Goal: Use online tool/utility

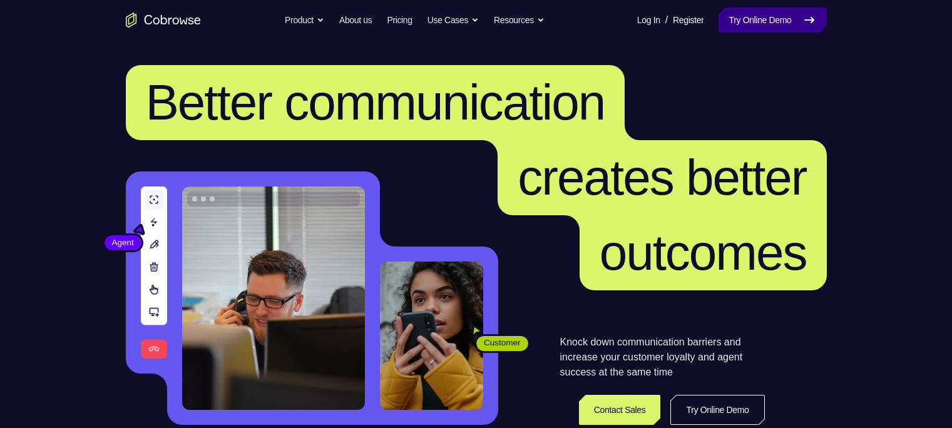
click at [744, 10] on link "Try Online Demo" at bounding box center [772, 20] width 108 height 25
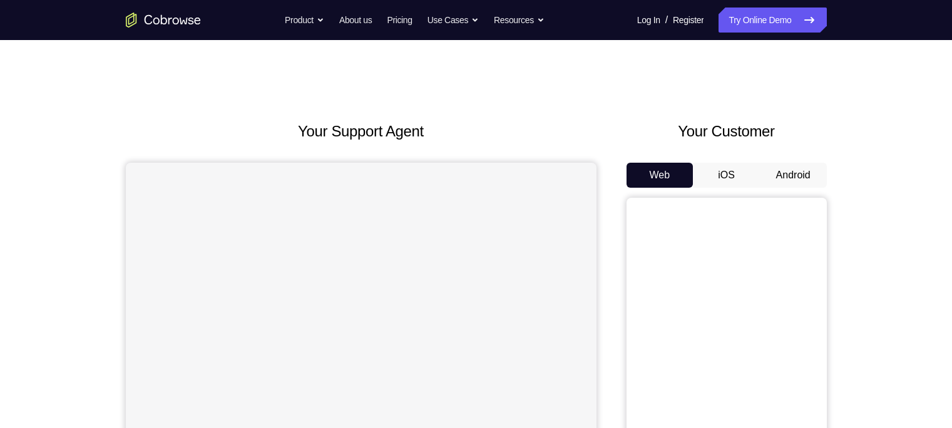
click at [785, 180] on button "Android" at bounding box center [793, 175] width 67 height 25
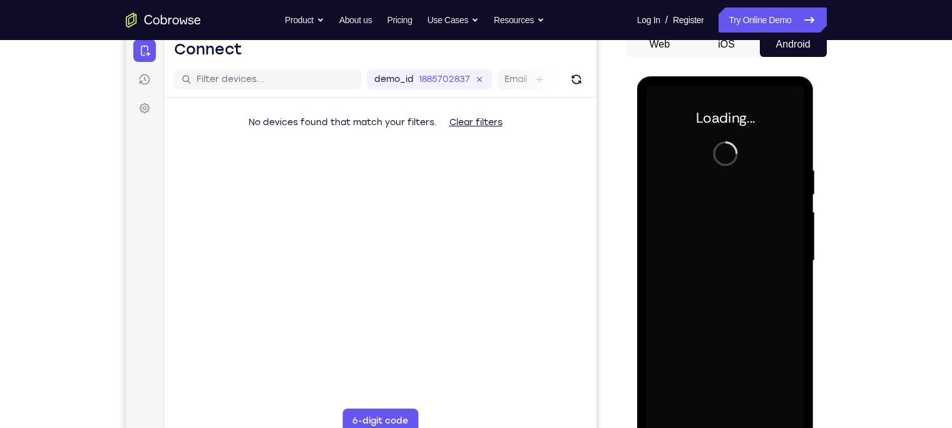
scroll to position [131, 0]
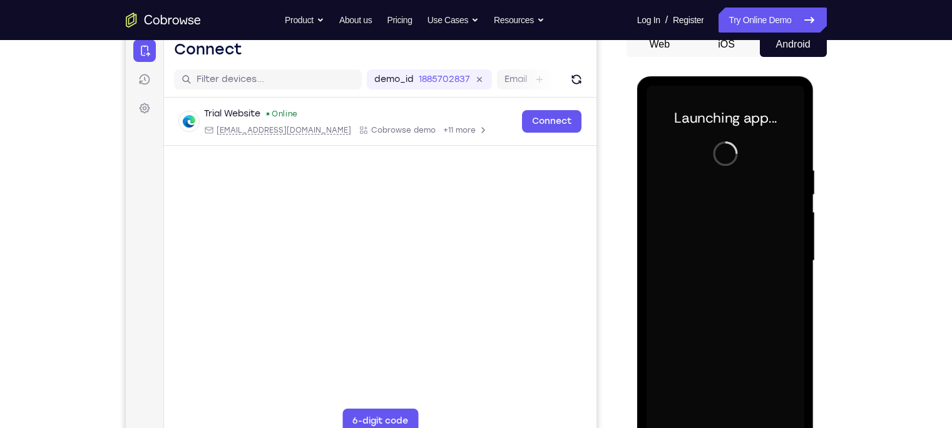
click at [524, 176] on div "Trial Website Online [EMAIL_ADDRESS][DOMAIN_NAME] Cobrowse demo +11 more [EMAIL…" at bounding box center [379, 152] width 432 height 108
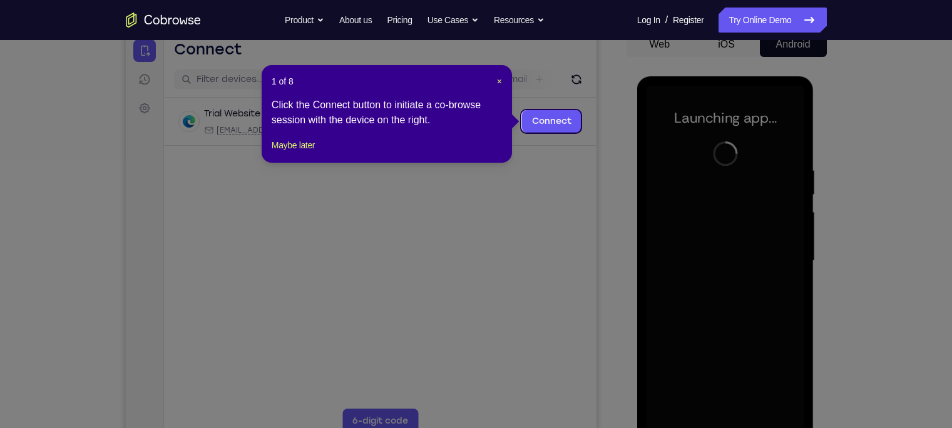
click at [494, 83] on header "1 of 8 ×" at bounding box center [387, 81] width 230 height 13
click at [501, 81] on span "×" at bounding box center [499, 81] width 5 height 10
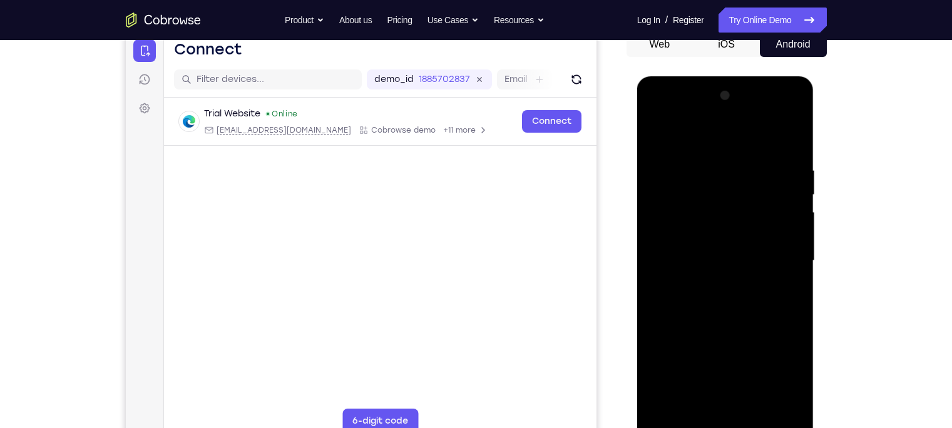
scroll to position [170, 0]
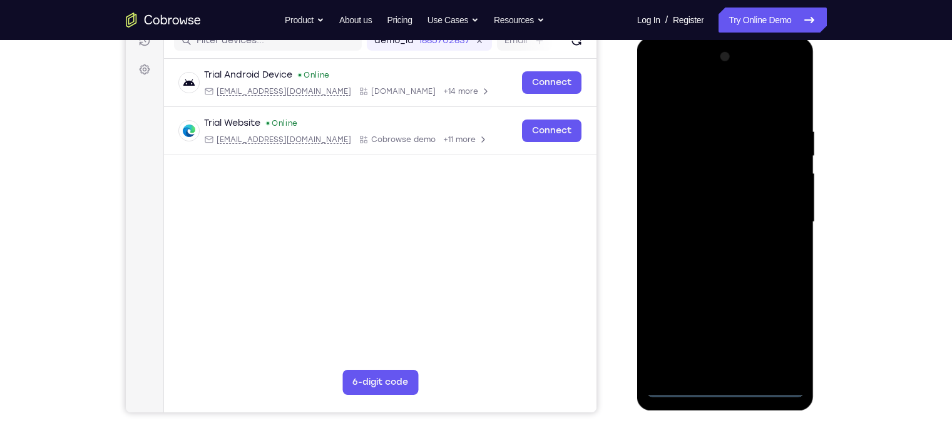
click at [723, 391] on div at bounding box center [725, 222] width 158 height 350
click at [784, 334] on div at bounding box center [725, 222] width 158 height 350
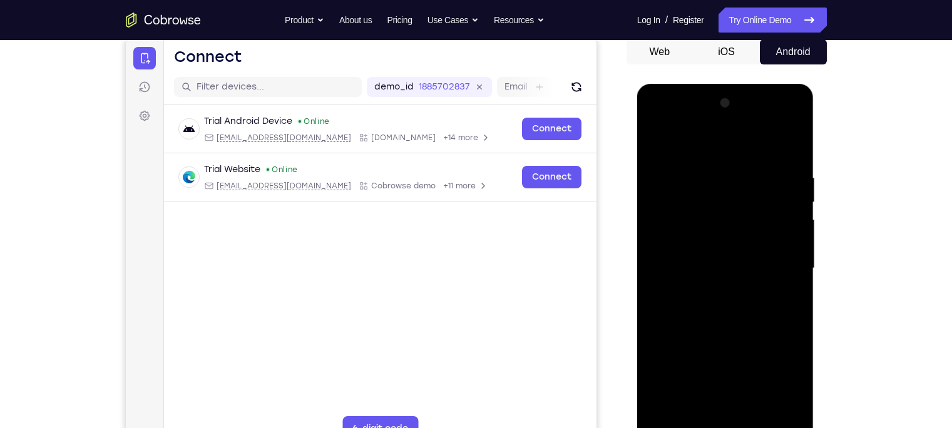
scroll to position [123, 0]
click at [677, 122] on div at bounding box center [725, 269] width 158 height 350
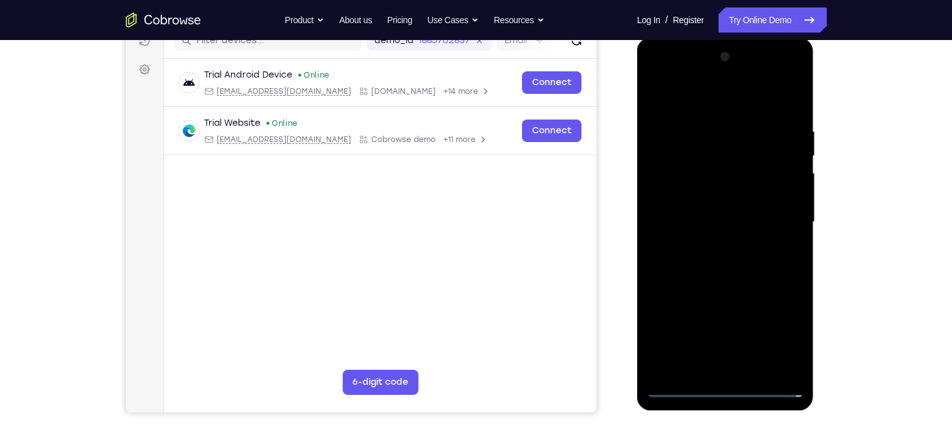
scroll to position [170, 0]
click at [778, 217] on div at bounding box center [725, 221] width 158 height 350
click at [712, 243] on div at bounding box center [725, 221] width 158 height 350
click at [688, 202] on div at bounding box center [725, 221] width 158 height 350
click at [678, 195] on div at bounding box center [725, 221] width 158 height 350
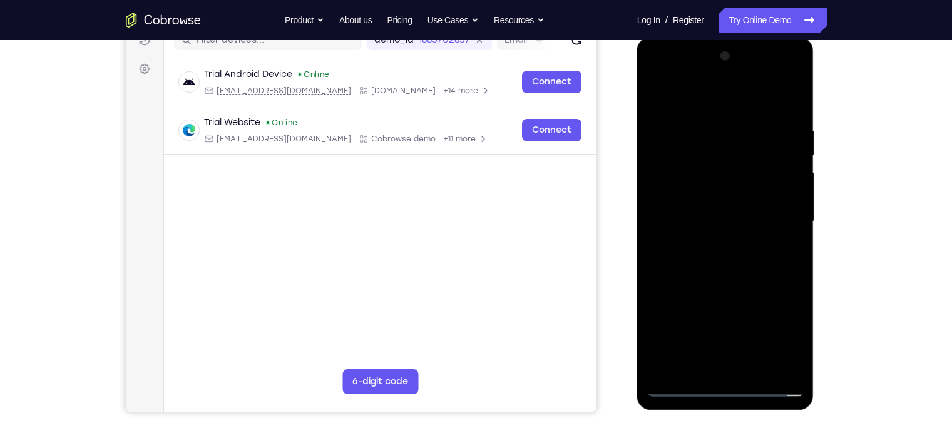
click at [680, 218] on div at bounding box center [725, 221] width 158 height 350
click at [676, 263] on div at bounding box center [725, 221] width 158 height 350
click at [795, 109] on div at bounding box center [725, 221] width 158 height 350
click at [792, 111] on div at bounding box center [725, 221] width 158 height 350
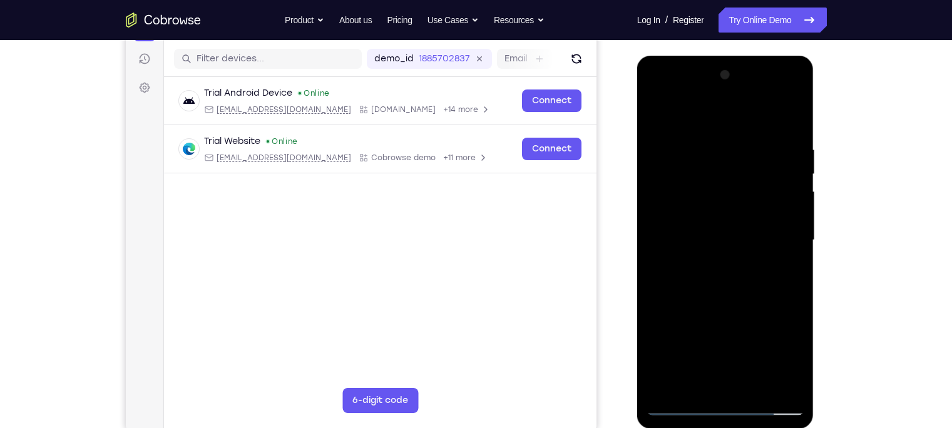
scroll to position [153, 0]
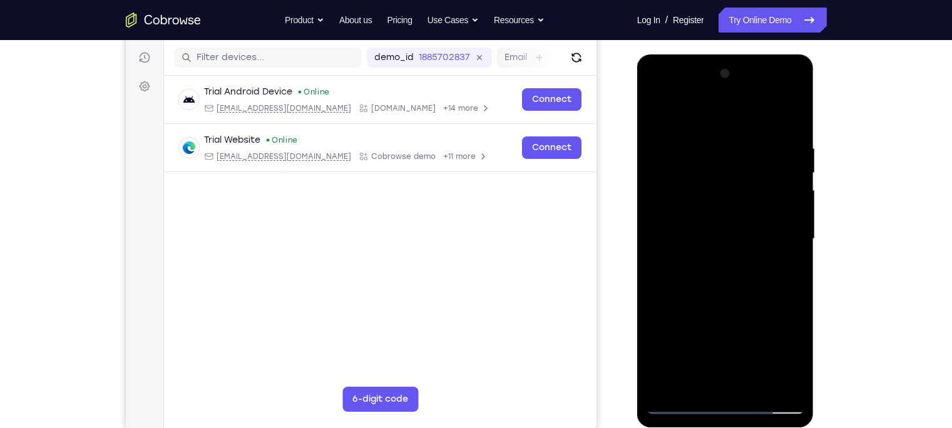
click at [703, 291] on div at bounding box center [725, 239] width 158 height 350
drag, startPoint x: 791, startPoint y: 168, endPoint x: 796, endPoint y: 159, distance: 10.1
click at [796, 159] on div at bounding box center [725, 239] width 158 height 350
click at [789, 132] on div at bounding box center [725, 239] width 158 height 350
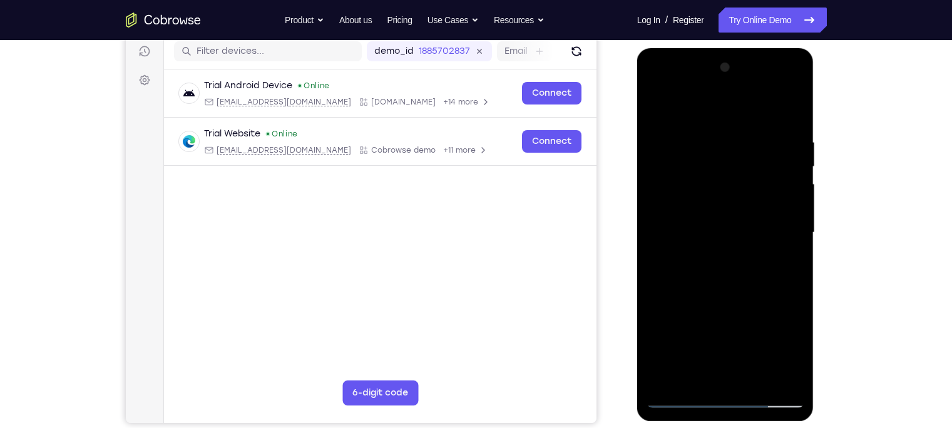
click at [715, 286] on div at bounding box center [725, 233] width 158 height 350
click at [789, 111] on div at bounding box center [725, 233] width 158 height 350
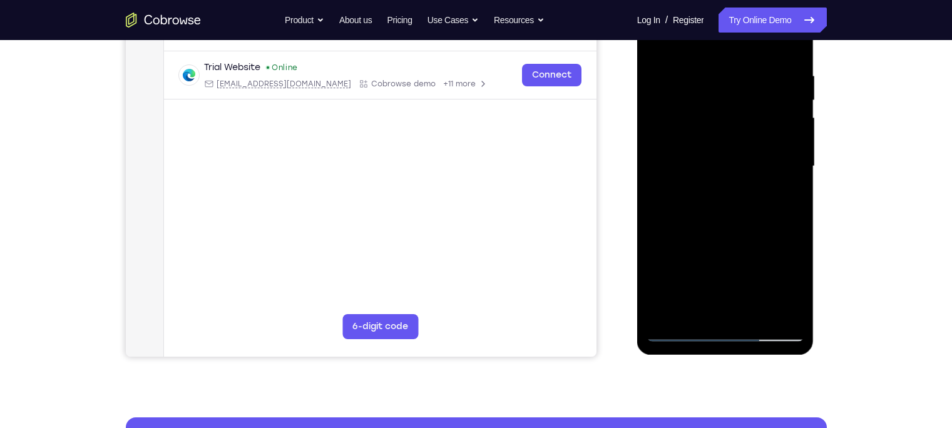
scroll to position [169, 0]
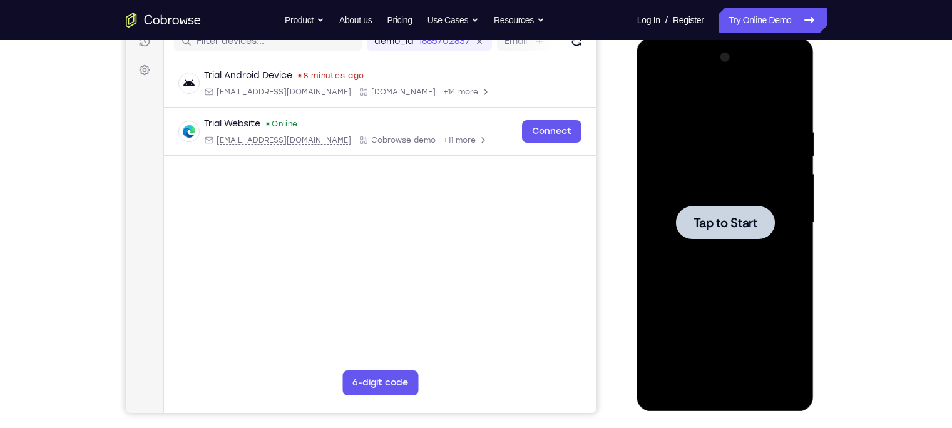
click at [708, 212] on div at bounding box center [725, 222] width 99 height 33
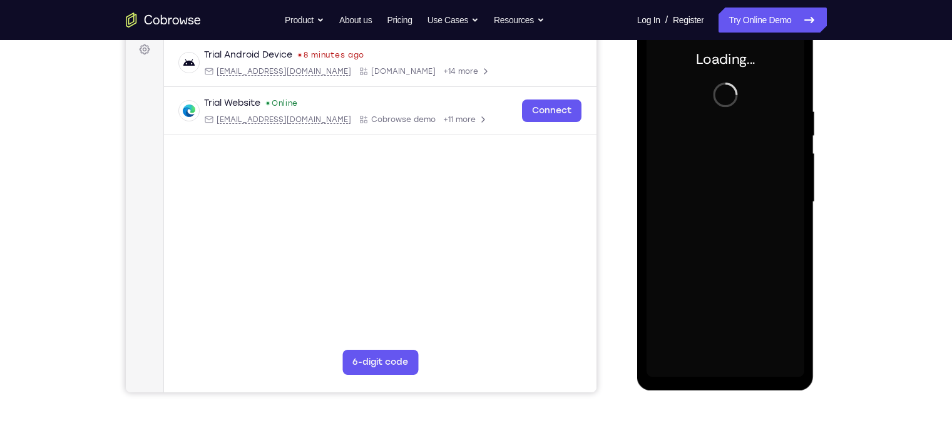
scroll to position [185, 0]
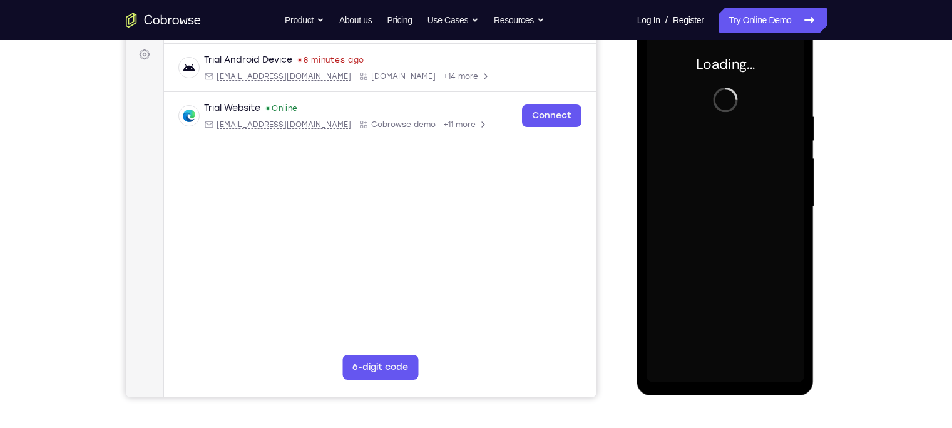
click at [600, 156] on div "Your Support Agent Your Customer Web iOS Android" at bounding box center [476, 167] width 701 height 462
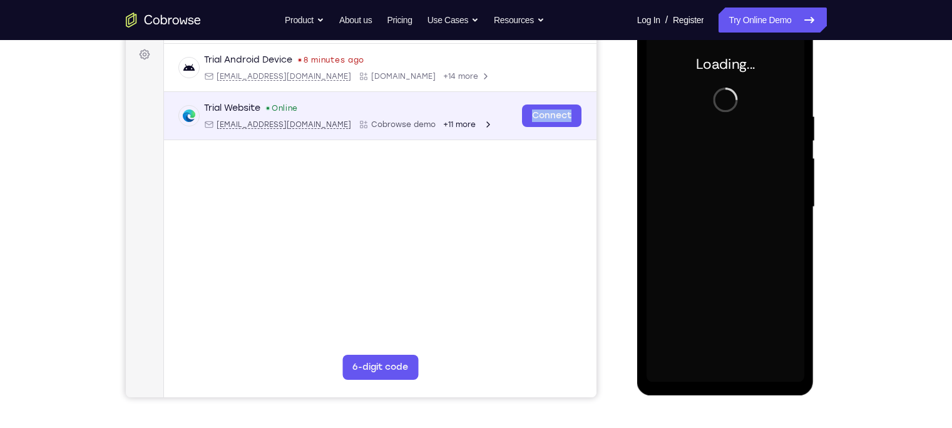
drag, startPoint x: 722, startPoint y: 135, endPoint x: 510, endPoint y: 137, distance: 211.5
click at [510, 137] on div "Trial Android Device 8 minutes ago [EMAIL_ADDRESS][DOMAIN_NAME] [DOMAIN_NAME] +…" at bounding box center [379, 122] width 432 height 156
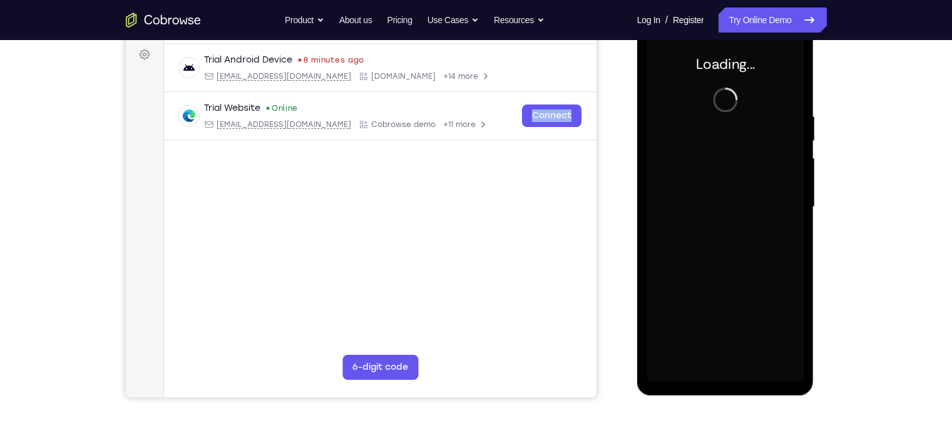
click at [755, 106] on div at bounding box center [725, 207] width 158 height 350
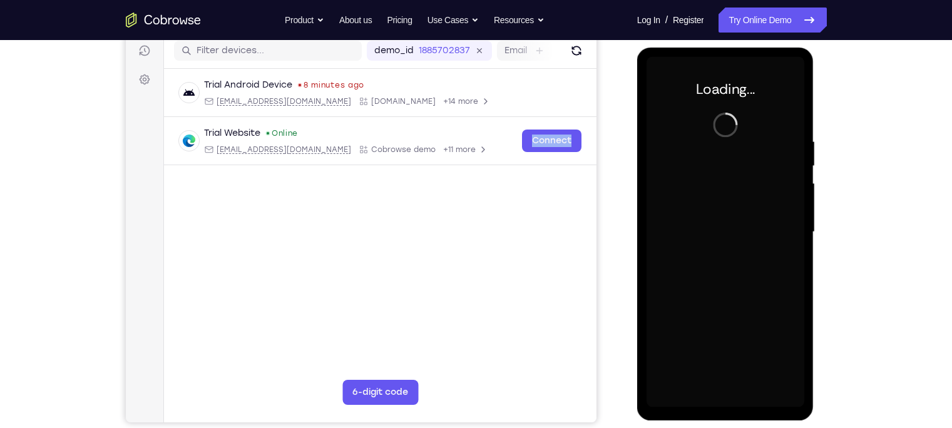
scroll to position [126, 0]
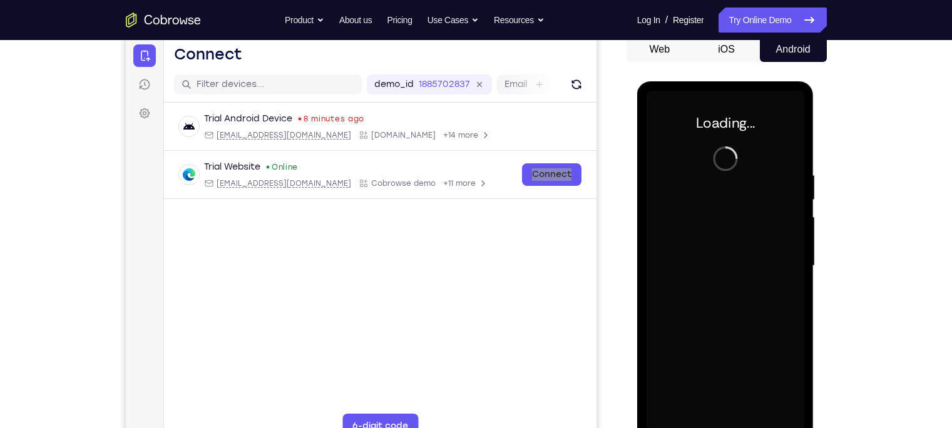
click at [627, 244] on div at bounding box center [726, 264] width 200 height 385
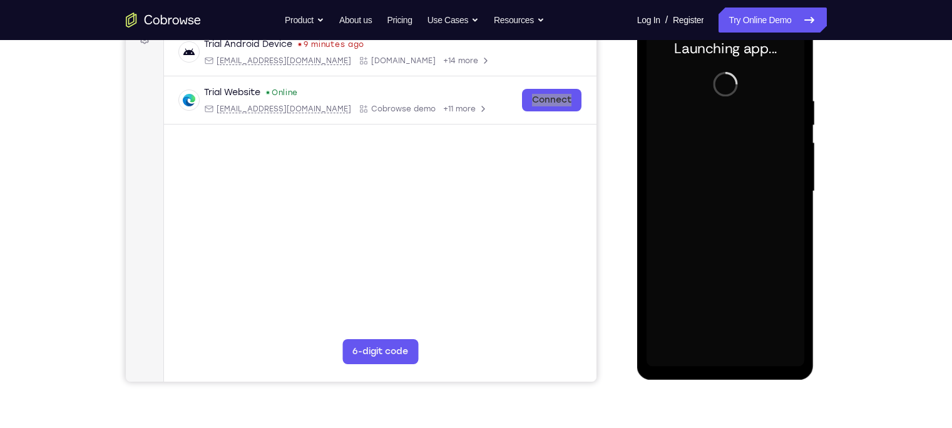
scroll to position [200, 0]
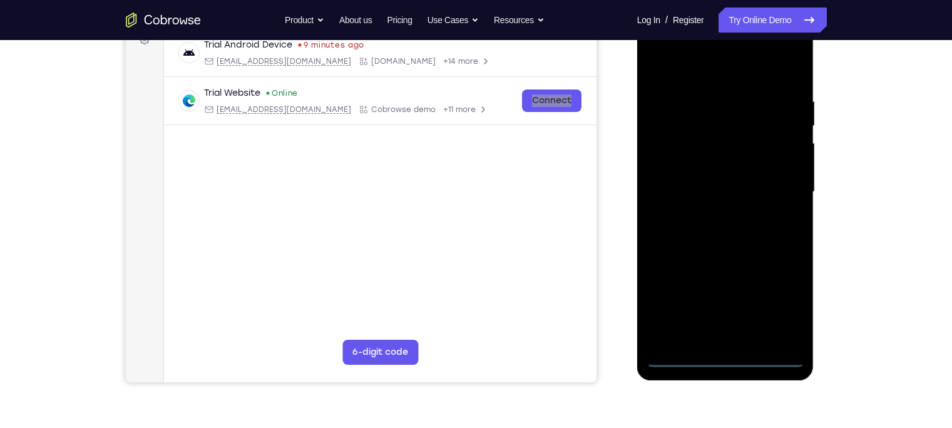
click at [728, 357] on div at bounding box center [725, 192] width 158 height 350
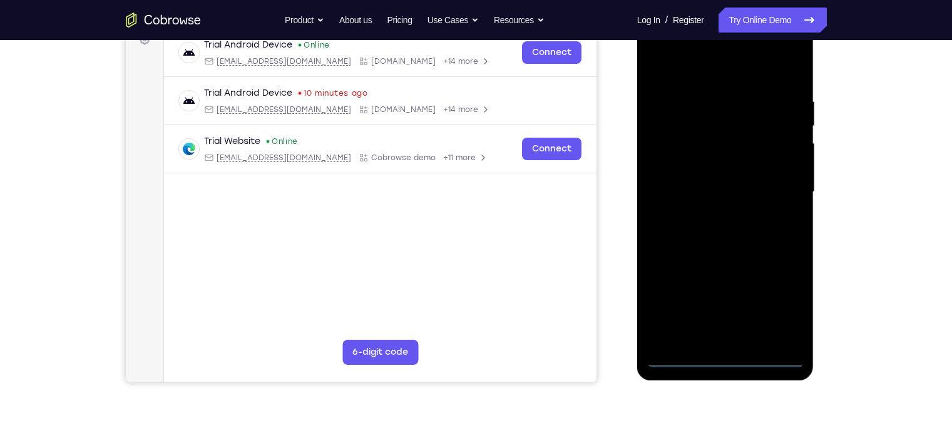
click at [778, 311] on div at bounding box center [725, 192] width 158 height 350
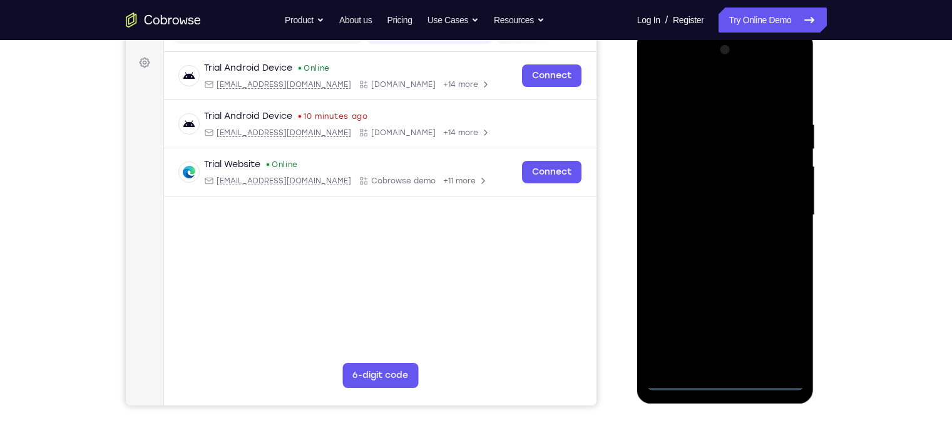
scroll to position [178, 0]
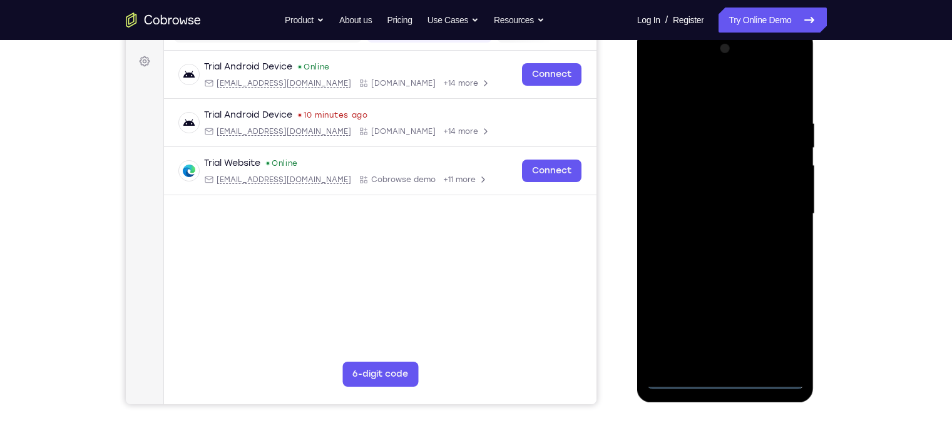
click at [679, 65] on div at bounding box center [725, 214] width 158 height 350
click at [784, 213] on div at bounding box center [725, 214] width 158 height 350
click at [718, 238] on div at bounding box center [725, 214] width 158 height 350
click at [683, 193] on div at bounding box center [725, 214] width 158 height 350
click at [673, 186] on div at bounding box center [725, 214] width 158 height 350
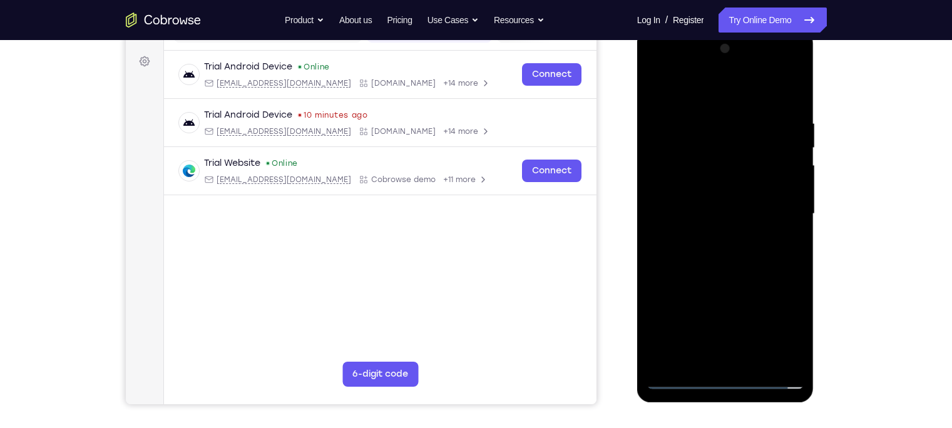
click at [687, 220] on div at bounding box center [725, 214] width 158 height 350
click at [705, 254] on div at bounding box center [725, 214] width 158 height 350
click at [707, 247] on div at bounding box center [725, 214] width 158 height 350
click at [751, 89] on div at bounding box center [725, 214] width 158 height 350
click at [792, 98] on div at bounding box center [725, 214] width 158 height 350
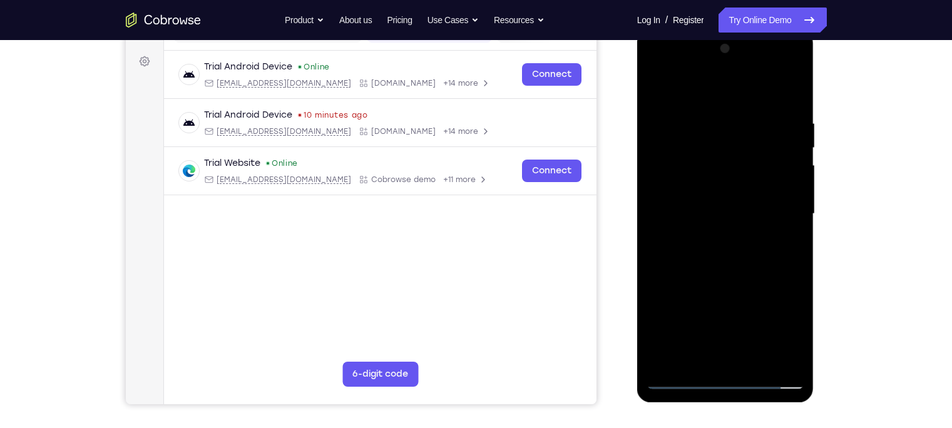
click at [704, 116] on div at bounding box center [725, 214] width 158 height 350
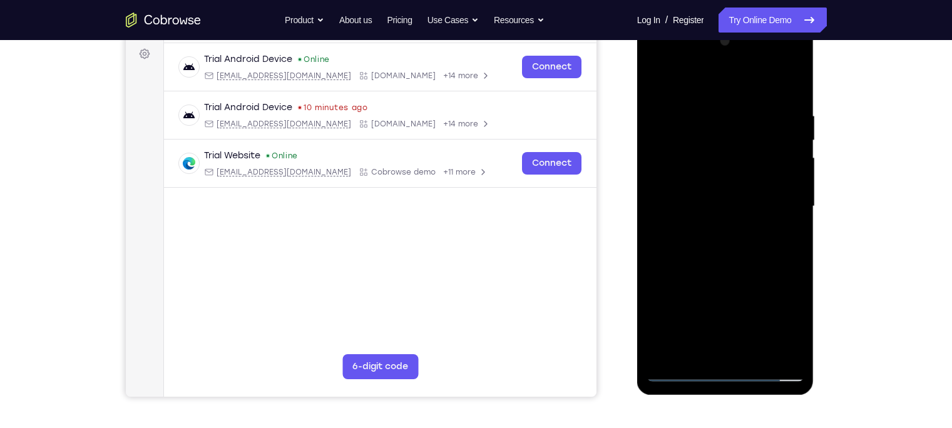
scroll to position [186, 0]
click at [685, 82] on div at bounding box center [725, 206] width 158 height 350
click at [661, 188] on div at bounding box center [725, 206] width 158 height 350
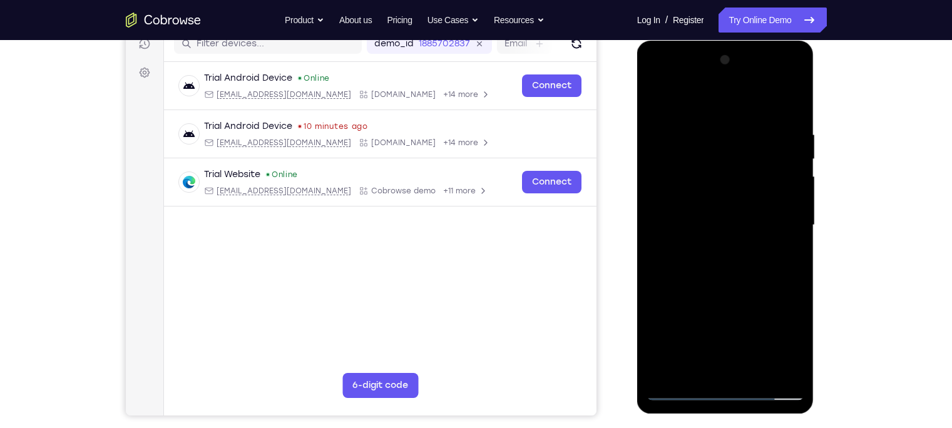
scroll to position [170, 0]
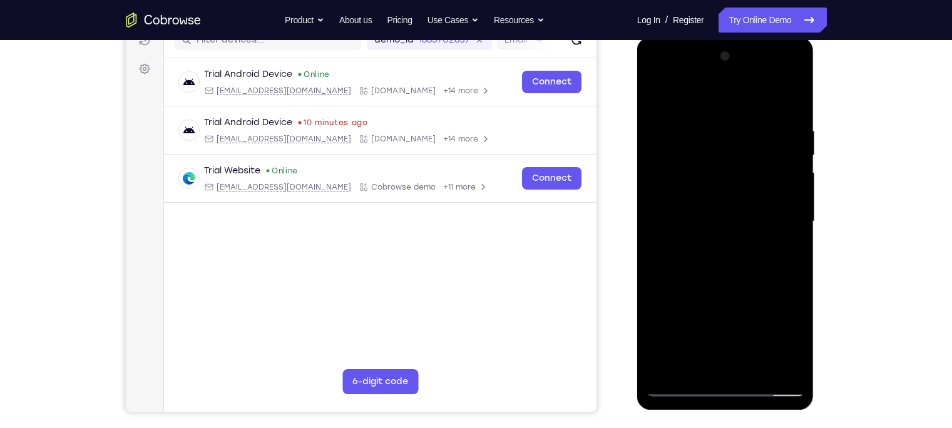
click at [782, 176] on div at bounding box center [725, 221] width 158 height 350
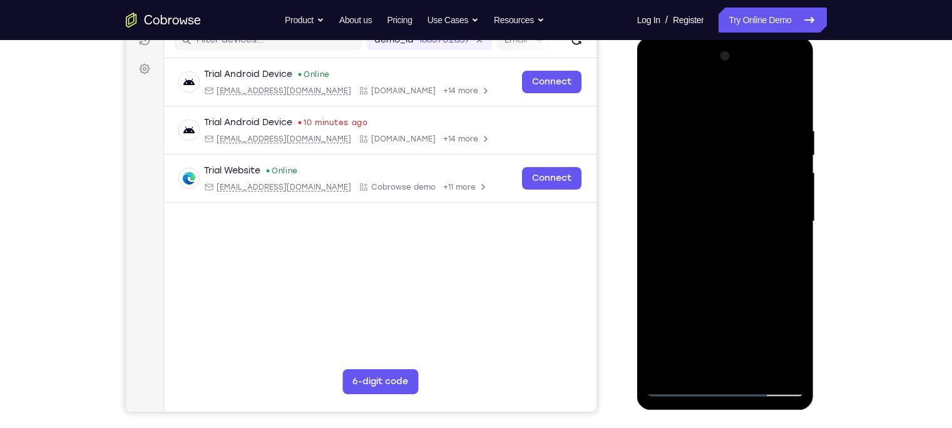
click at [782, 176] on div at bounding box center [725, 221] width 158 height 350
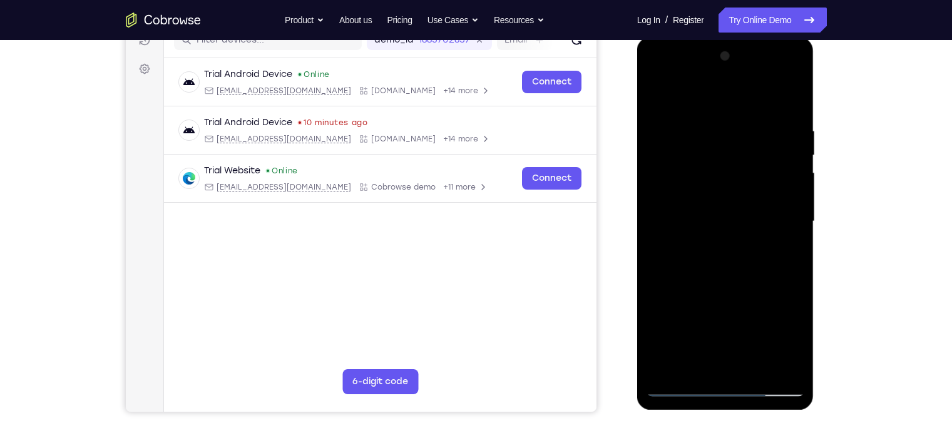
click at [782, 176] on div at bounding box center [725, 221] width 158 height 350
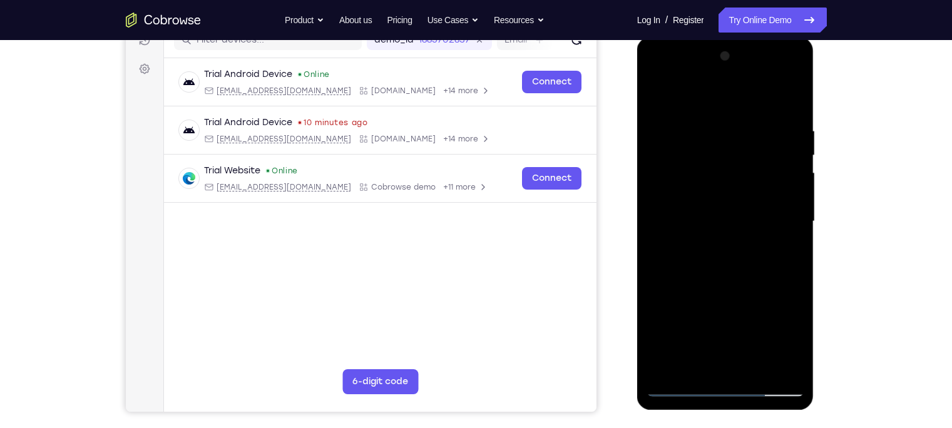
click at [782, 176] on div at bounding box center [725, 221] width 158 height 350
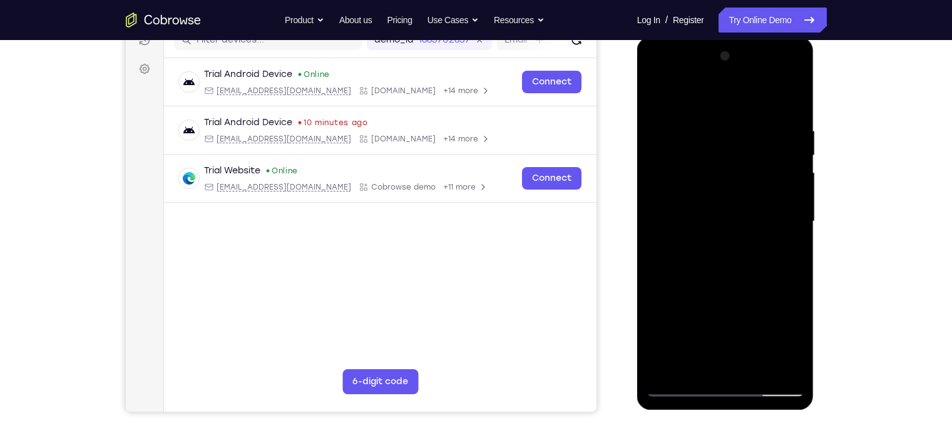
click at [782, 176] on div at bounding box center [725, 221] width 158 height 350
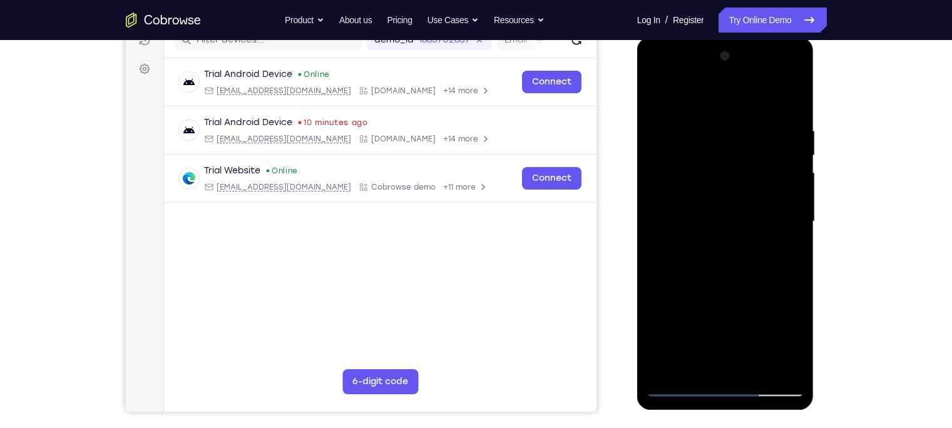
click at [782, 176] on div at bounding box center [725, 221] width 158 height 350
click at [772, 156] on div at bounding box center [725, 221] width 158 height 350
click at [782, 140] on div at bounding box center [725, 221] width 158 height 350
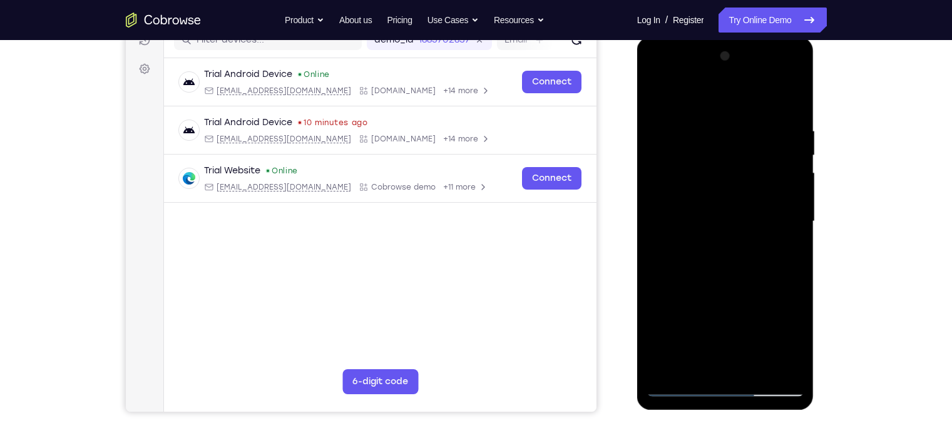
click at [782, 140] on div at bounding box center [725, 221] width 158 height 350
click at [783, 128] on div at bounding box center [725, 221] width 158 height 350
click at [778, 135] on div at bounding box center [725, 221] width 158 height 350
drag, startPoint x: 778, startPoint y: 133, endPoint x: 683, endPoint y: 135, distance: 95.1
click at [683, 135] on div at bounding box center [725, 221] width 158 height 350
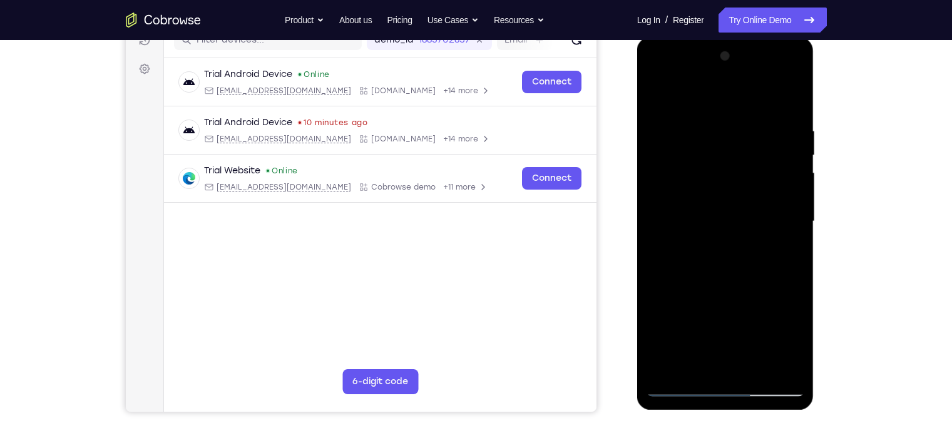
click at [774, 123] on div at bounding box center [725, 221] width 158 height 350
drag, startPoint x: 774, startPoint y: 123, endPoint x: 716, endPoint y: 119, distance: 58.3
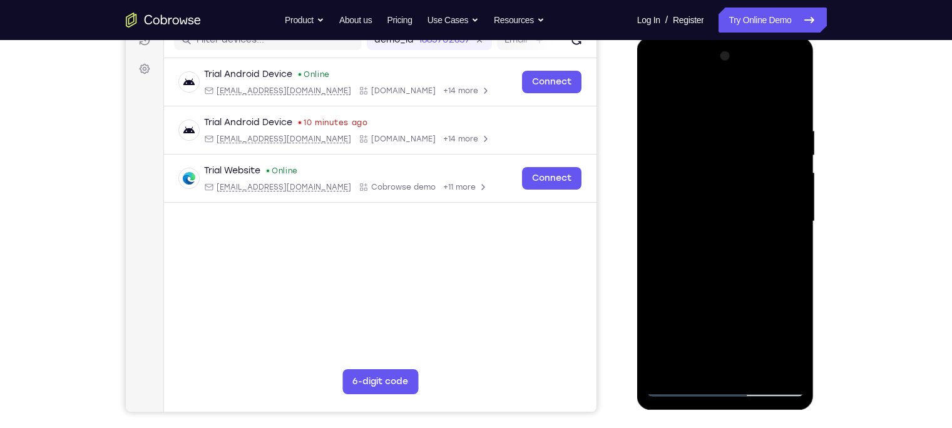
click at [716, 119] on div at bounding box center [725, 221] width 158 height 350
click at [680, 299] on div at bounding box center [725, 221] width 158 height 350
click at [658, 96] on div at bounding box center [725, 221] width 158 height 350
click at [657, 98] on div at bounding box center [725, 221] width 158 height 350
click at [788, 100] on div at bounding box center [725, 221] width 158 height 350
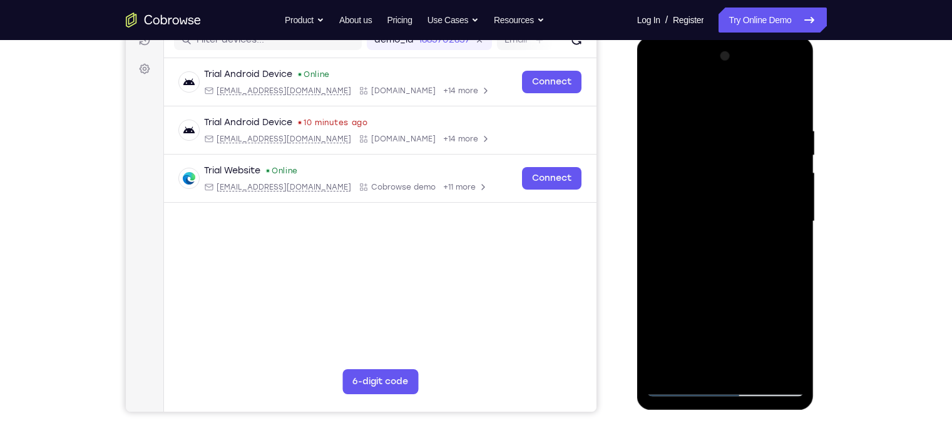
click at [755, 366] on div at bounding box center [725, 221] width 158 height 350
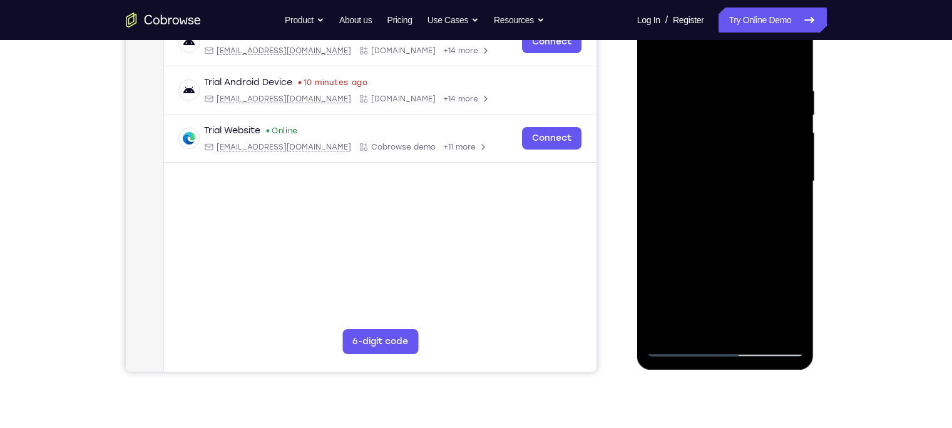
scroll to position [212, 0]
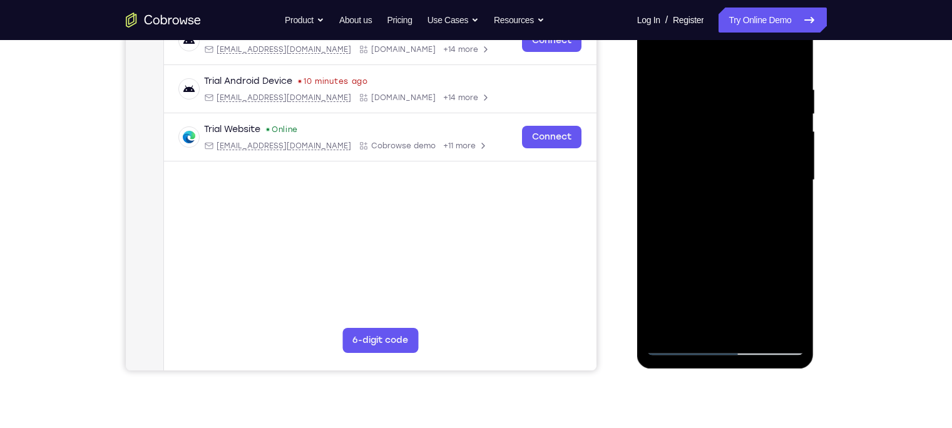
click at [738, 247] on div at bounding box center [725, 180] width 158 height 350
click at [726, 158] on div at bounding box center [725, 180] width 158 height 350
click at [655, 54] on div at bounding box center [725, 180] width 158 height 350
click at [664, 54] on div at bounding box center [725, 180] width 158 height 350
click at [785, 324] on div at bounding box center [725, 180] width 158 height 350
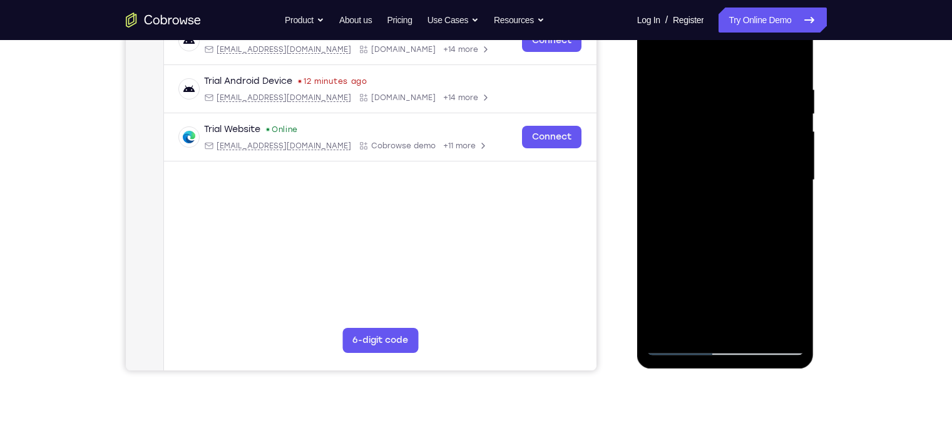
click at [779, 207] on div at bounding box center [725, 180] width 158 height 350
drag, startPoint x: 708, startPoint y: 177, endPoint x: 735, endPoint y: 231, distance: 60.2
click at [735, 231] on div at bounding box center [725, 180] width 158 height 350
drag, startPoint x: 712, startPoint y: 198, endPoint x: 665, endPoint y: 58, distance: 147.8
click at [665, 58] on div at bounding box center [725, 180] width 158 height 350
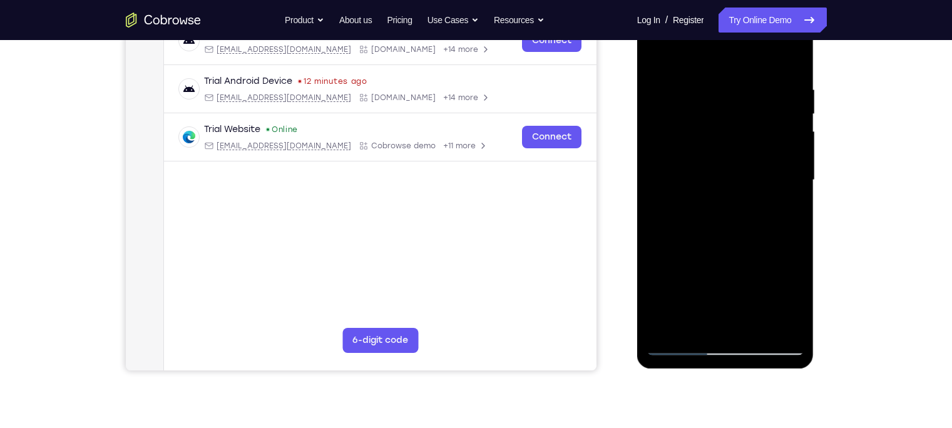
drag, startPoint x: 738, startPoint y: 220, endPoint x: 705, endPoint y: 93, distance: 131.5
click at [705, 93] on div at bounding box center [725, 180] width 158 height 350
drag, startPoint x: 725, startPoint y: 221, endPoint x: 704, endPoint y: 64, distance: 157.8
click at [704, 64] on div at bounding box center [725, 180] width 158 height 350
drag, startPoint x: 715, startPoint y: 158, endPoint x: 677, endPoint y: 14, distance: 149.5
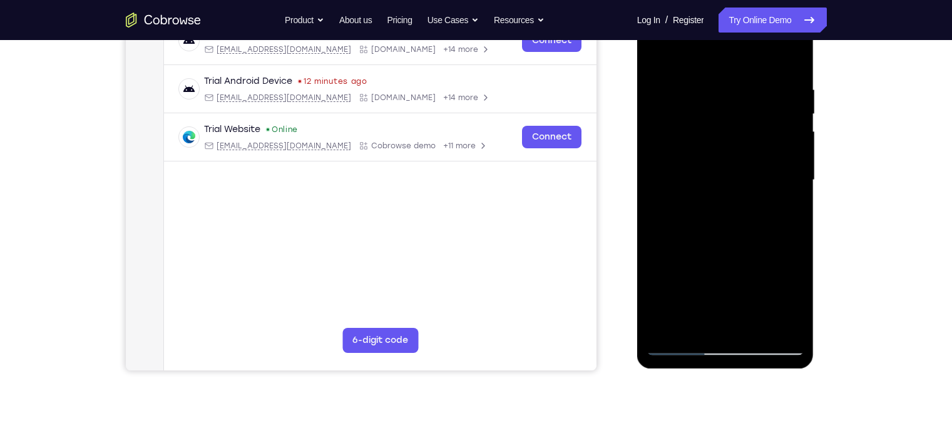
drag, startPoint x: 677, startPoint y: 14, endPoint x: 648, endPoint y: 170, distance: 159.1
click at [648, 170] on div at bounding box center [725, 180] width 158 height 350
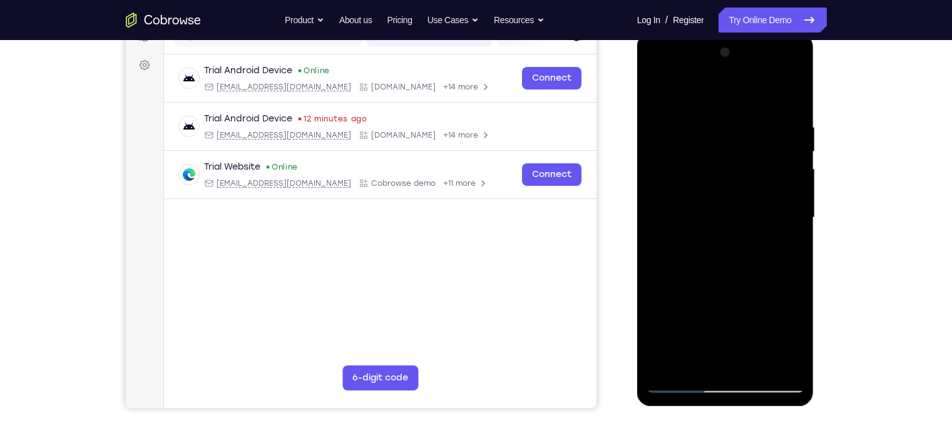
scroll to position [169, 0]
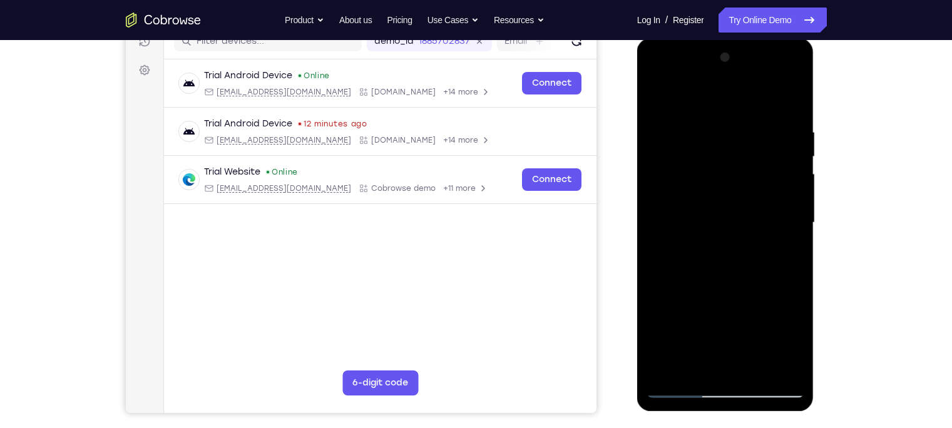
drag, startPoint x: 737, startPoint y: 161, endPoint x: 700, endPoint y: 417, distance: 259.2
click at [700, 414] on html "Online web based iOS Simulators and Android Emulators. Run iPhone, iPad, Mobile…" at bounding box center [726, 225] width 178 height 375
click at [699, 111] on div at bounding box center [725, 223] width 158 height 350
drag, startPoint x: 714, startPoint y: 185, endPoint x: 712, endPoint y: 140, distance: 44.5
drag, startPoint x: 712, startPoint y: 140, endPoint x: 669, endPoint y: 141, distance: 42.6
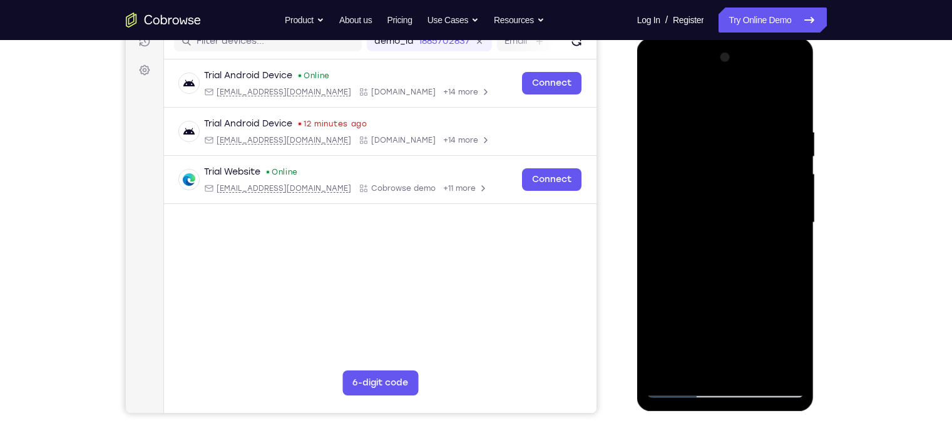
click at [669, 141] on div at bounding box center [725, 223] width 158 height 350
drag, startPoint x: 752, startPoint y: 175, endPoint x: 745, endPoint y: 110, distance: 64.8
drag, startPoint x: 108, startPoint y: 72, endPoint x: 846, endPoint y: 148, distance: 742.3
click at [846, 148] on div "Your Support Agent Your Customer Web iOS Android Next Steps We’d be happy to gi…" at bounding box center [476, 283] width 801 height 825
drag, startPoint x: 713, startPoint y: 181, endPoint x: 702, endPoint y: 110, distance: 71.5
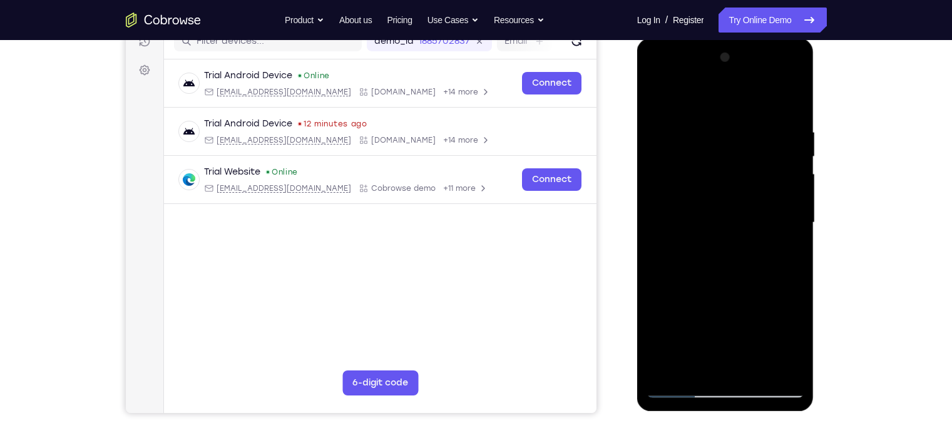
click at [702, 110] on div at bounding box center [725, 223] width 158 height 350
drag, startPoint x: 707, startPoint y: 207, endPoint x: 704, endPoint y: 78, distance: 129.6
drag, startPoint x: 704, startPoint y: 78, endPoint x: 684, endPoint y: 219, distance: 142.8
click at [684, 219] on div at bounding box center [725, 223] width 158 height 350
drag, startPoint x: 693, startPoint y: 265, endPoint x: 684, endPoint y: 176, distance: 89.4
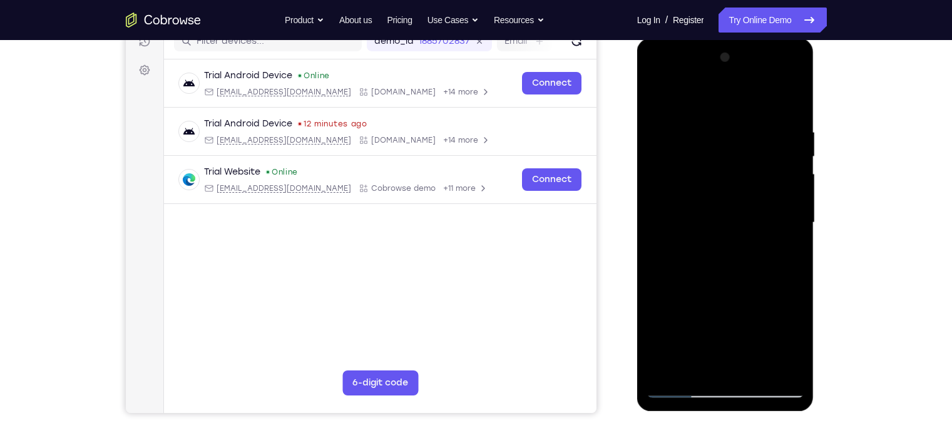
click at [684, 176] on div at bounding box center [725, 223] width 158 height 350
drag, startPoint x: 692, startPoint y: 319, endPoint x: 687, endPoint y: 193, distance: 125.9
click at [687, 193] on div at bounding box center [725, 223] width 158 height 350
drag, startPoint x: 701, startPoint y: 307, endPoint x: 696, endPoint y: 215, distance: 92.8
drag, startPoint x: 696, startPoint y: 215, endPoint x: 683, endPoint y: 350, distance: 135.8
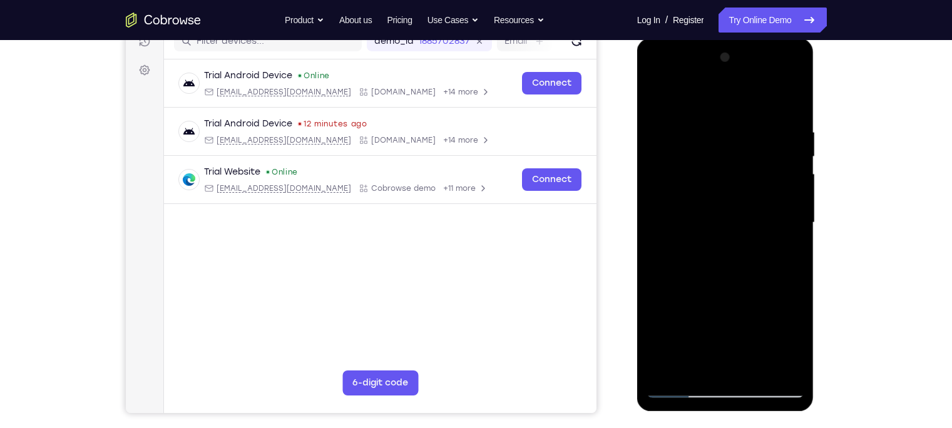
click at [683, 350] on div at bounding box center [725, 223] width 158 height 350
click at [747, 128] on div at bounding box center [725, 223] width 158 height 350
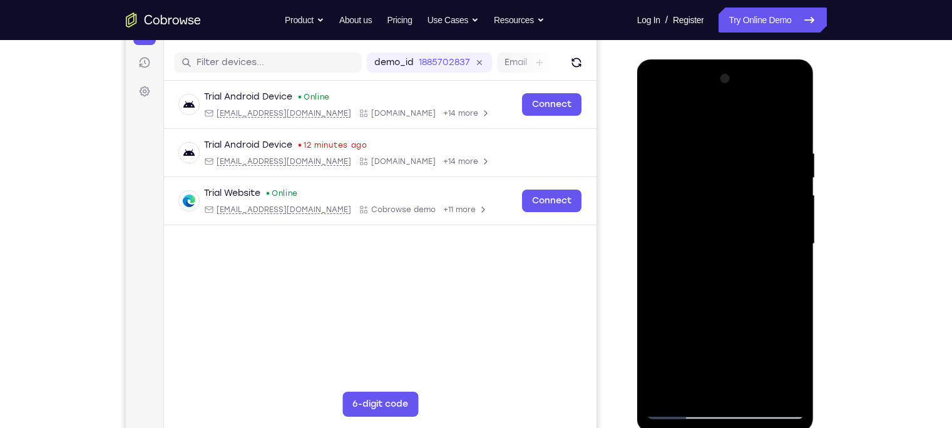
scroll to position [144, 0]
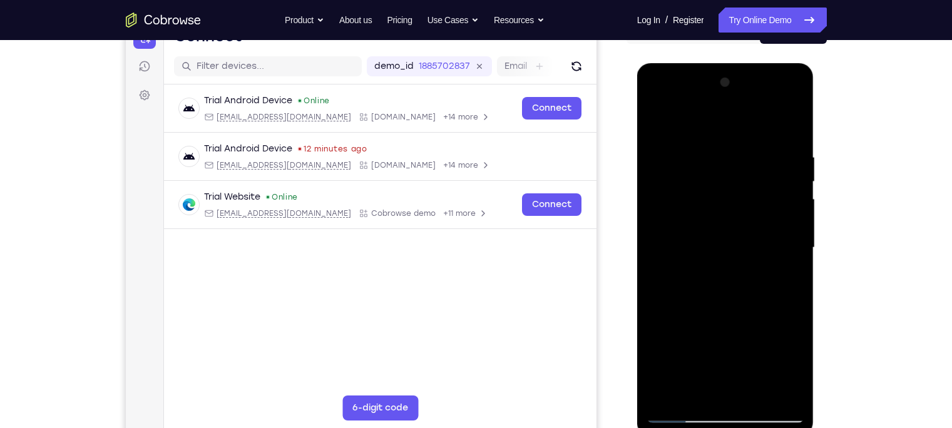
click at [691, 169] on div at bounding box center [725, 248] width 158 height 350
drag, startPoint x: 720, startPoint y: 237, endPoint x: 701, endPoint y: 146, distance: 93.3
click at [701, 146] on div at bounding box center [725, 248] width 158 height 350
drag, startPoint x: 742, startPoint y: 290, endPoint x: 739, endPoint y: 185, distance: 104.5
click at [739, 185] on div at bounding box center [725, 248] width 158 height 350
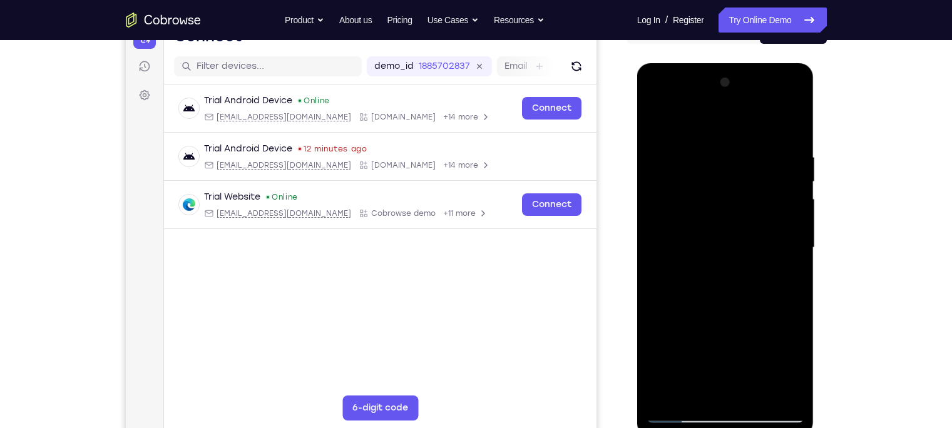
click at [706, 278] on div at bounding box center [725, 248] width 158 height 350
click at [698, 270] on div at bounding box center [725, 248] width 158 height 350
click at [710, 276] on div at bounding box center [725, 248] width 158 height 350
click at [708, 179] on div at bounding box center [725, 248] width 158 height 350
click at [706, 173] on div at bounding box center [725, 248] width 158 height 350
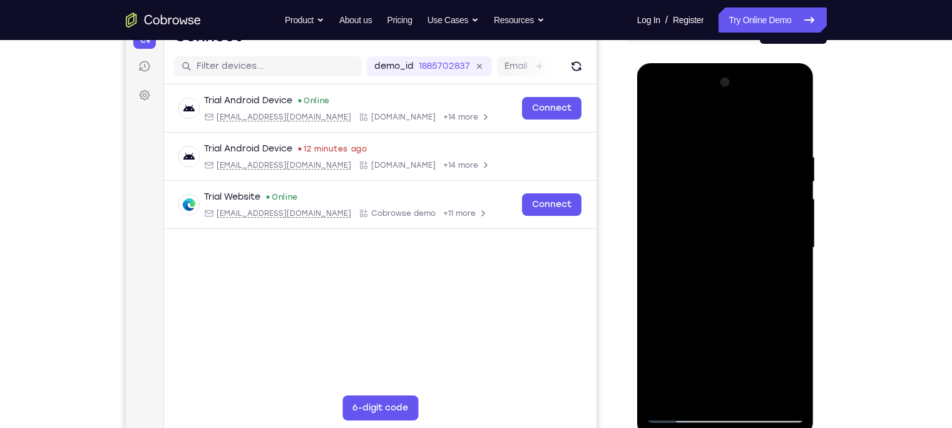
click at [792, 180] on div at bounding box center [725, 248] width 158 height 350
click at [794, 178] on div at bounding box center [725, 248] width 158 height 350
click at [656, 118] on div at bounding box center [725, 248] width 158 height 350
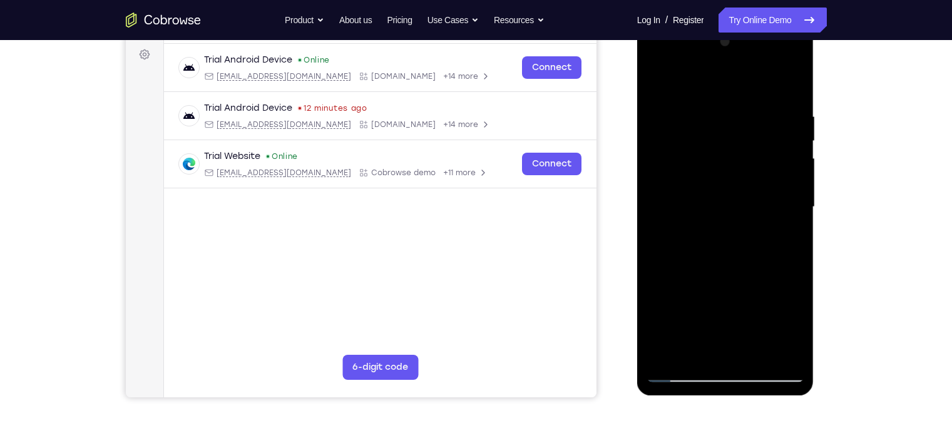
scroll to position [185, 0]
drag, startPoint x: 712, startPoint y: 141, endPoint x: 707, endPoint y: 198, distance: 57.1
click at [707, 198] on div at bounding box center [725, 207] width 158 height 350
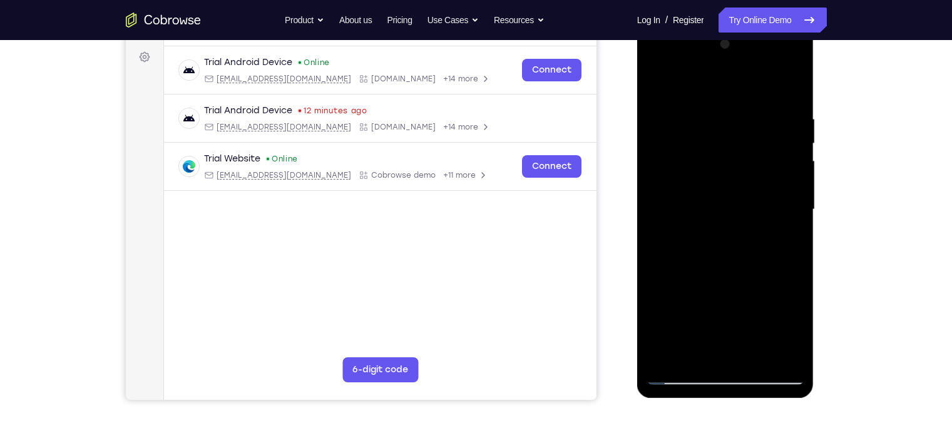
click at [747, 122] on div at bounding box center [725, 209] width 158 height 350
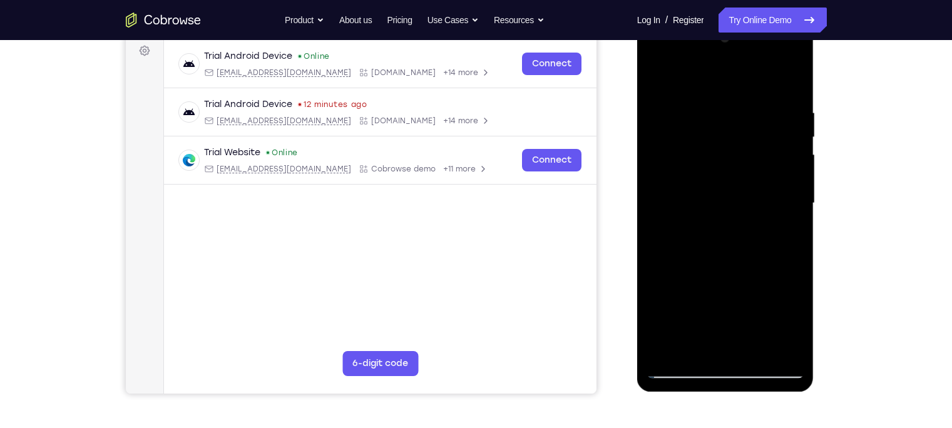
scroll to position [188, 0]
click at [656, 78] on div at bounding box center [725, 204] width 158 height 350
click at [685, 183] on div at bounding box center [725, 204] width 158 height 350
click at [687, 76] on div at bounding box center [725, 204] width 158 height 350
click at [689, 173] on div at bounding box center [725, 204] width 158 height 350
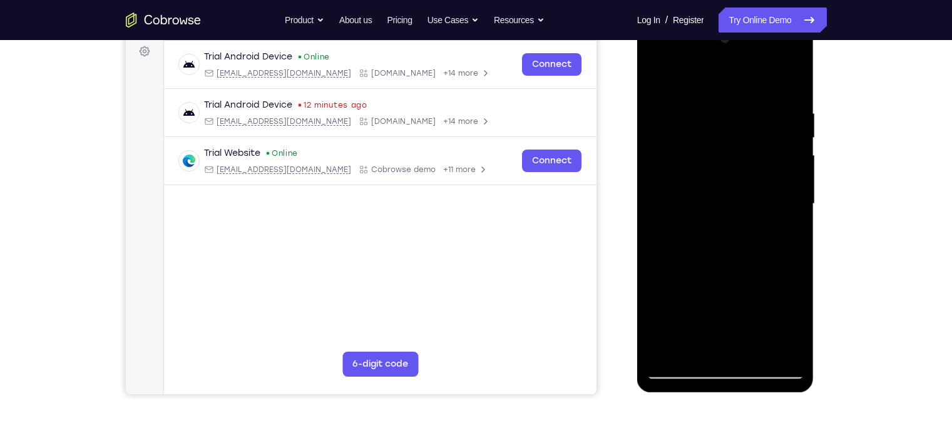
click at [683, 92] on div at bounding box center [725, 204] width 158 height 350
click at [742, 145] on div at bounding box center [725, 204] width 158 height 350
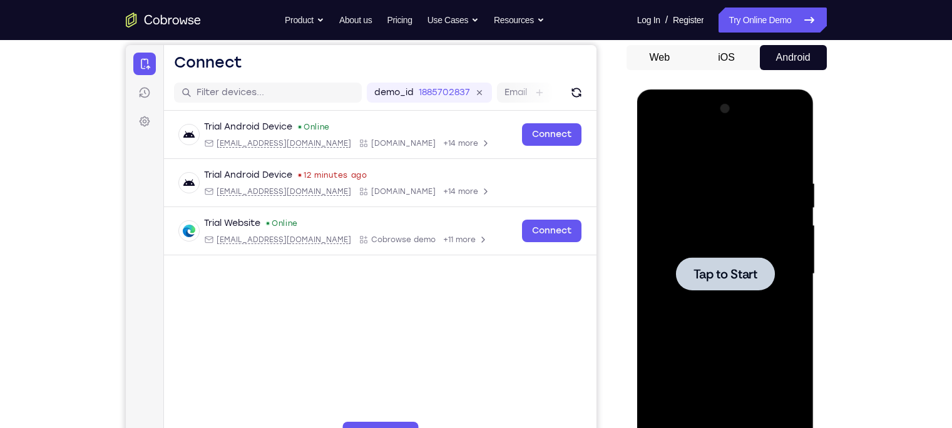
scroll to position [155, 0]
